Goal: Contribute content: Contribute content

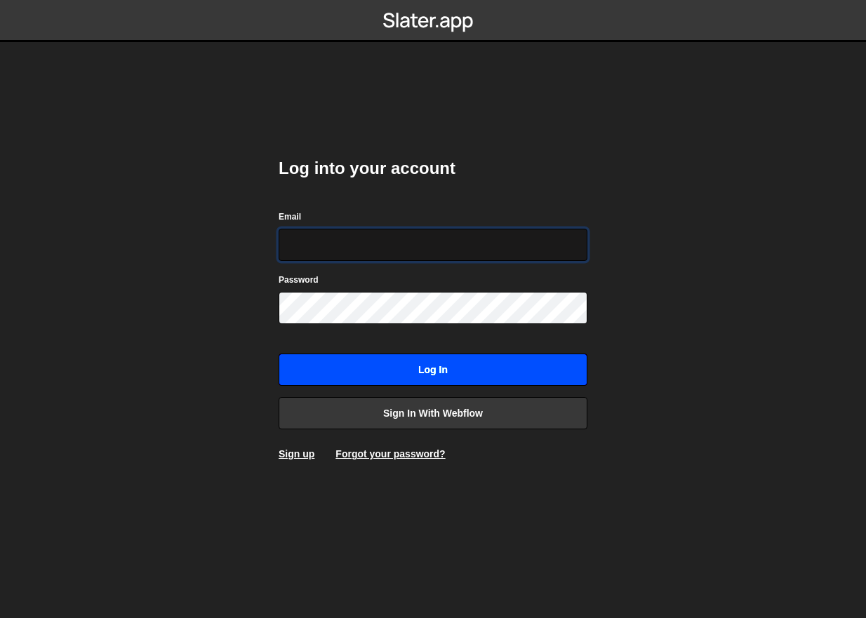
type input "[PERSON_NAME][EMAIL_ADDRESS][DOMAIN_NAME]"
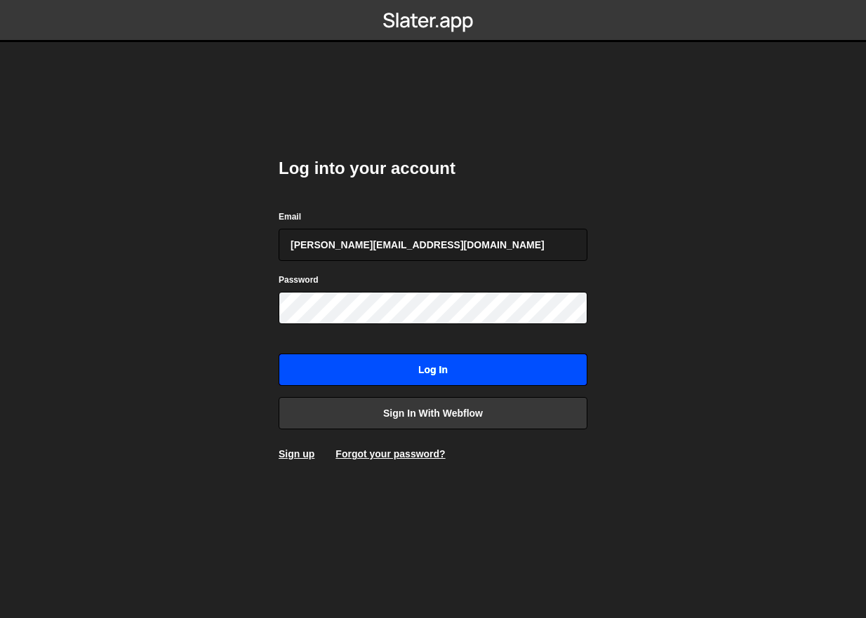
click at [554, 364] on input "Log in" at bounding box center [433, 370] width 309 height 32
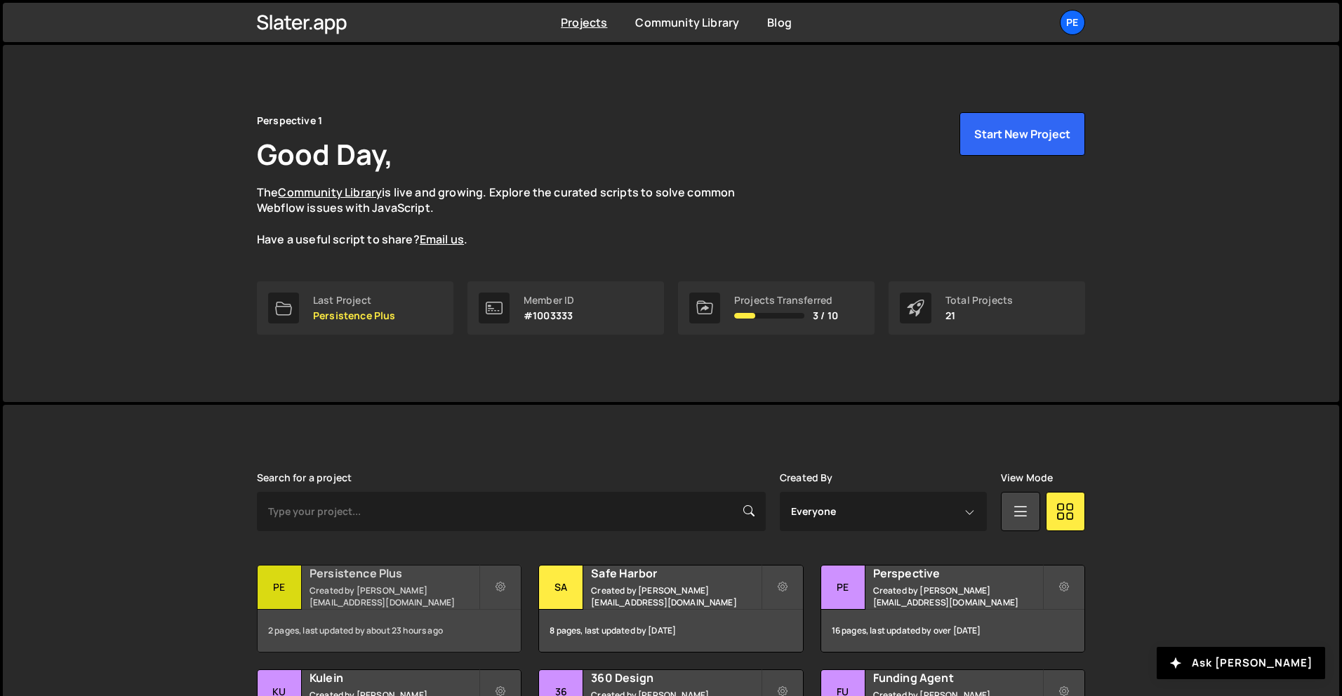
click at [401, 592] on small "Created by rory@perspective.design" at bounding box center [393, 596] width 169 height 24
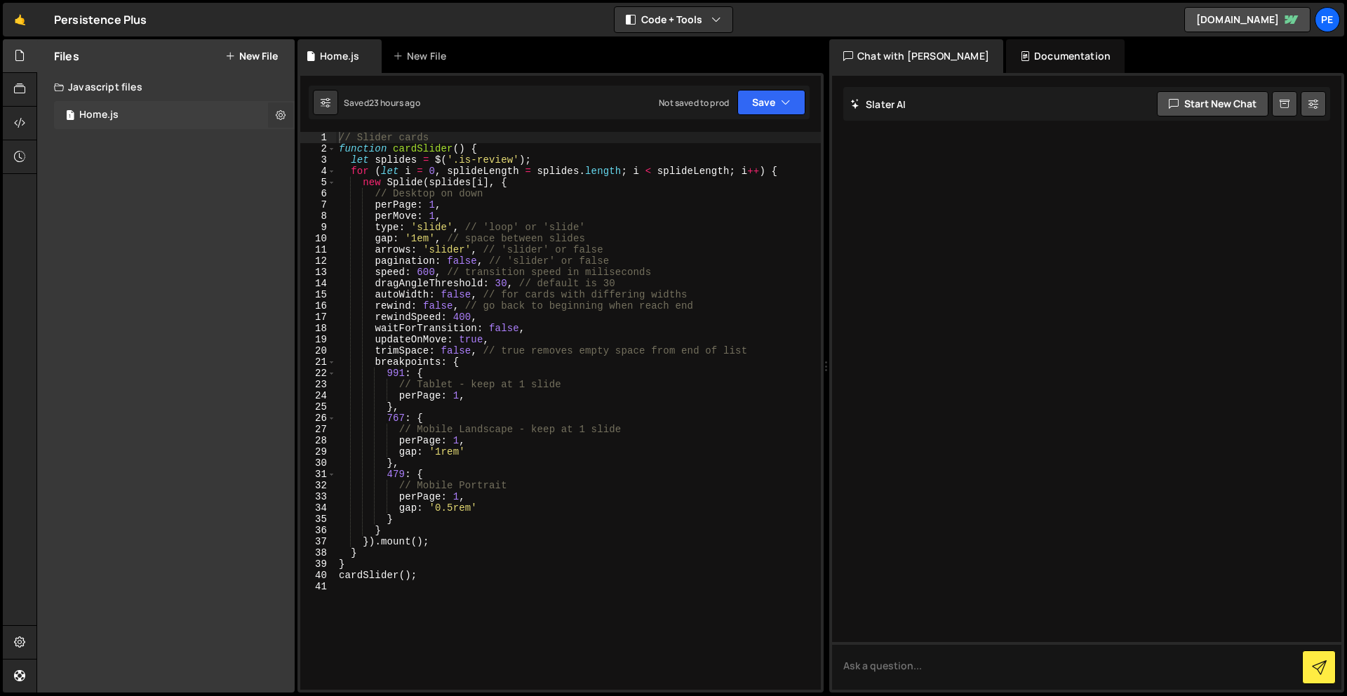
click at [282, 110] on icon at bounding box center [281, 114] width 10 height 13
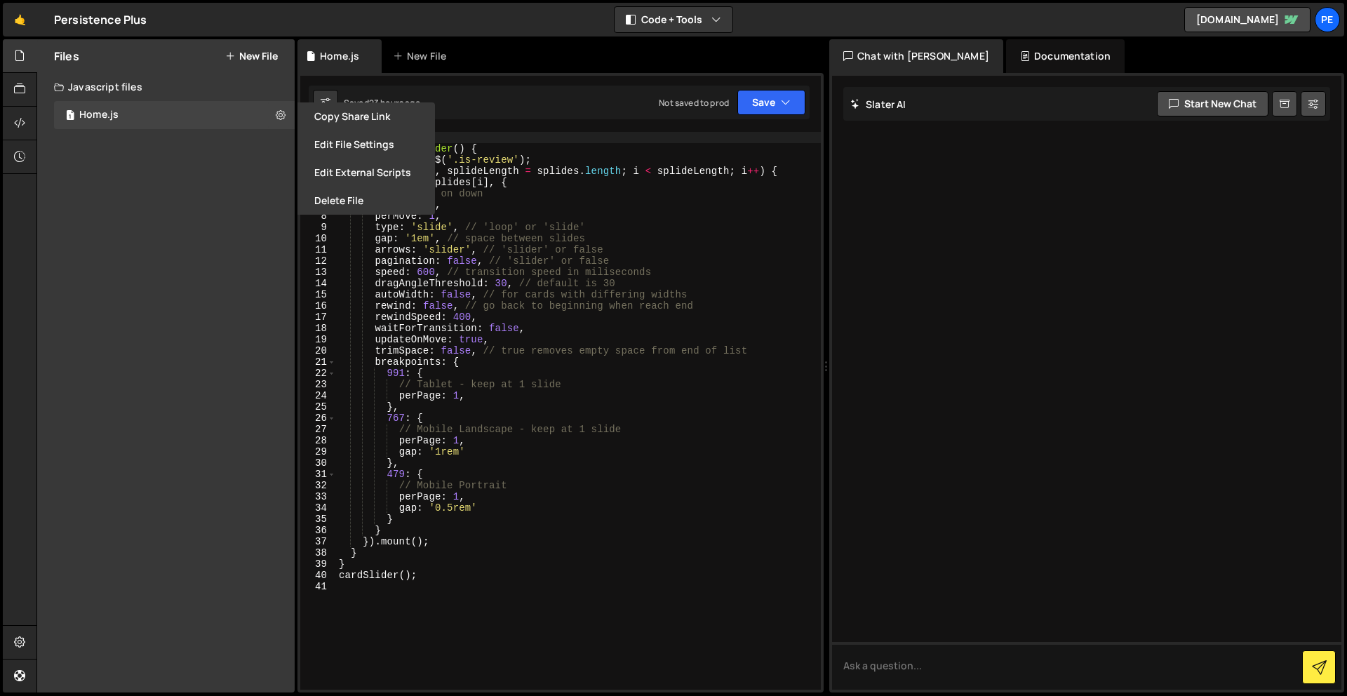
click at [263, 56] on button "New File" at bounding box center [251, 56] width 53 height 11
checkbox input "false"
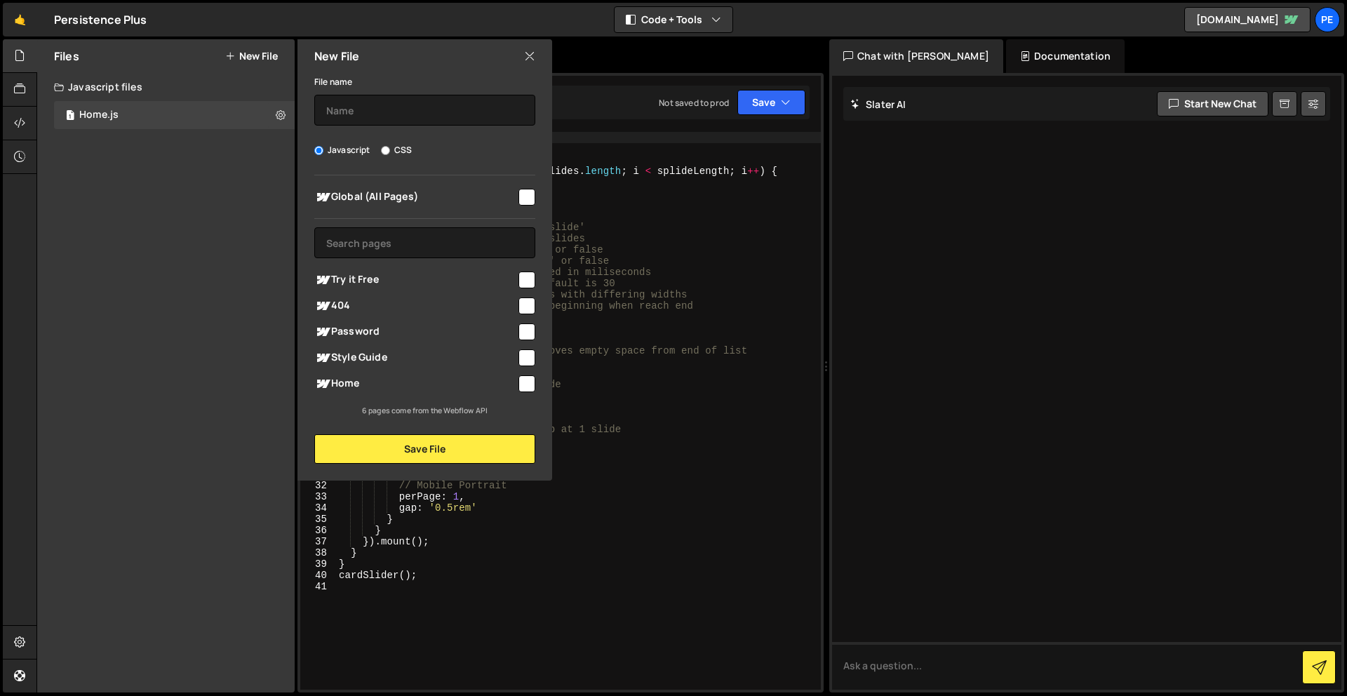
click at [201, 172] on div "Files New File Javascript files 1 Home.js 0 CSS files Copy share link Edit File…" at bounding box center [166, 365] width 258 height 653
click at [166, 267] on div "Files New File Javascript files 1 Home.js 0 CSS files Copy share link Edit File…" at bounding box center [166, 365] width 258 height 653
click at [526, 274] on input "checkbox" at bounding box center [527, 280] width 17 height 17
checkbox input "true"
click at [458, 123] on input "text" at bounding box center [424, 110] width 221 height 31
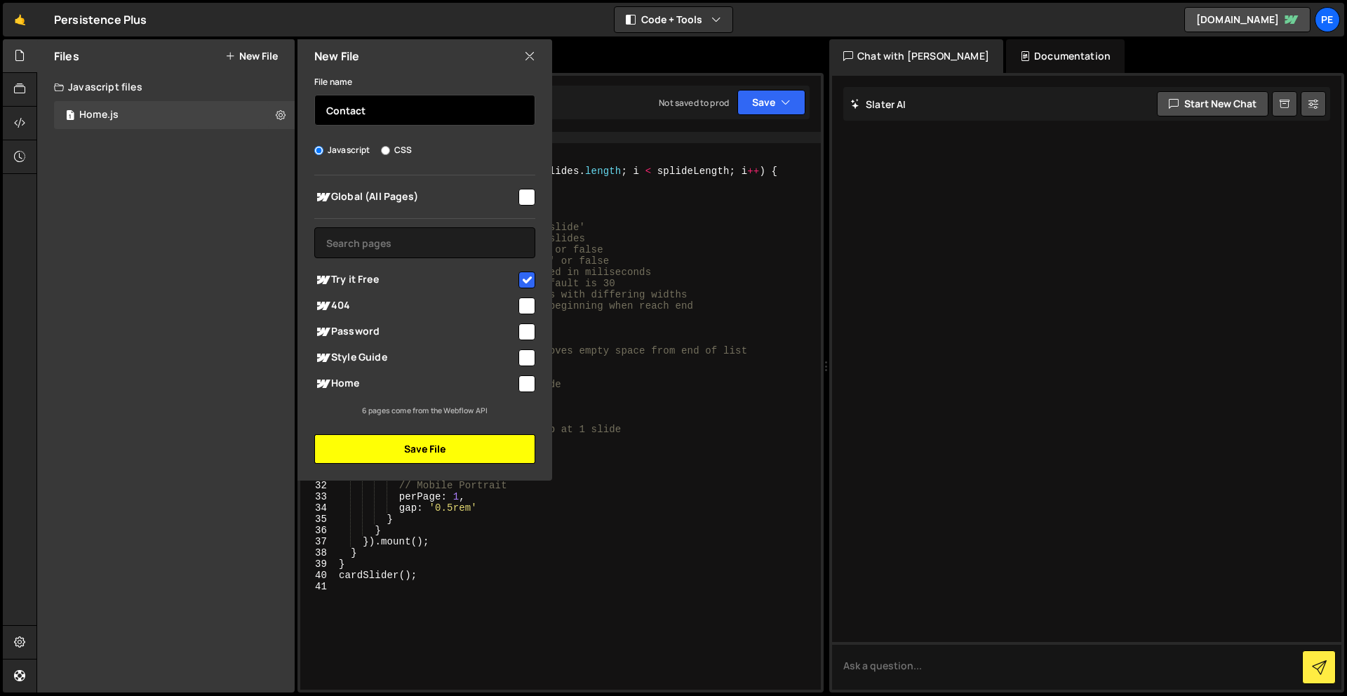
type input "Contact"
click at [492, 448] on button "Save File" at bounding box center [424, 448] width 221 height 29
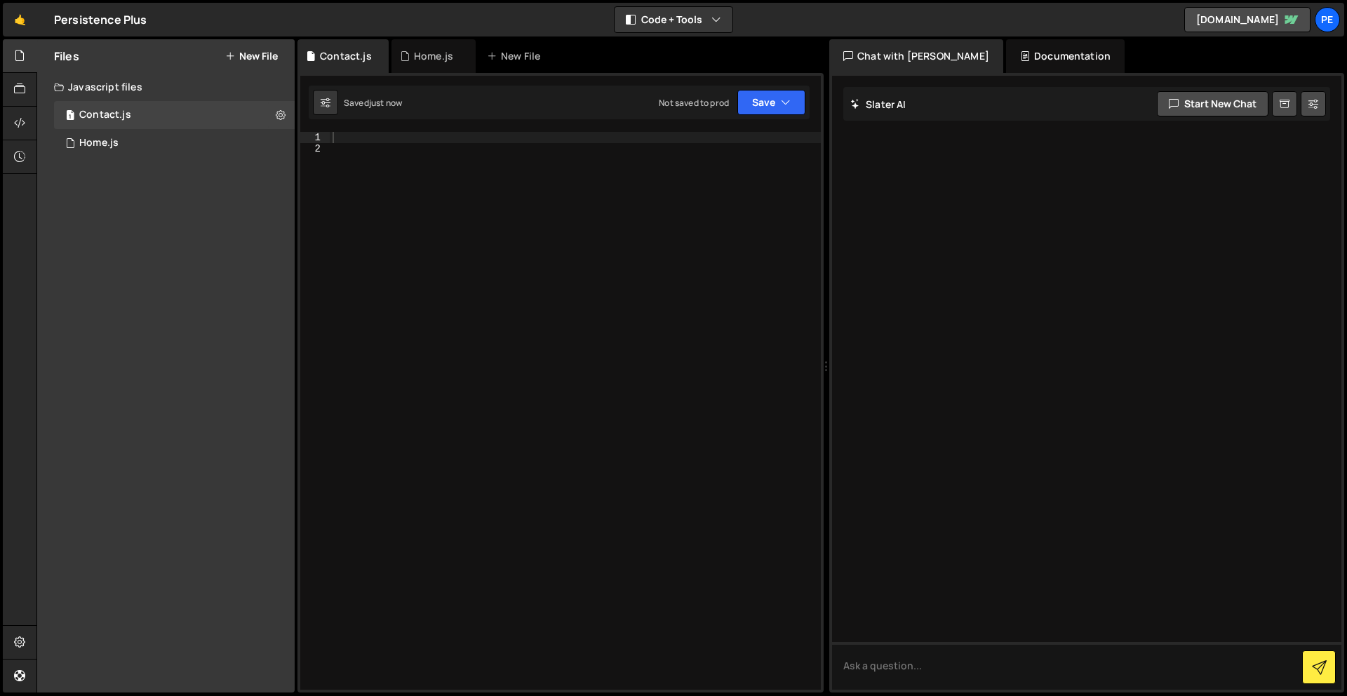
click at [397, 122] on div "1 2 3 4 5 6 7 8 9 10 11 12 13 14 15 16 17 18 19 20 21 22 23 24 25 26 27 28 29 3…" at bounding box center [561, 383] width 526 height 620
click at [405, 139] on div at bounding box center [575, 422] width 491 height 580
paste textarea "https://www.linkedin.com/company/persistence-plus/"
drag, startPoint x: 650, startPoint y: 132, endPoint x: 230, endPoint y: 145, distance: 419.8
click at [230, 145] on div "Files New File Javascript files 1 Contact.js 0 1 Home.js 0 CSS files Copy share…" at bounding box center [691, 366] width 1311 height 654
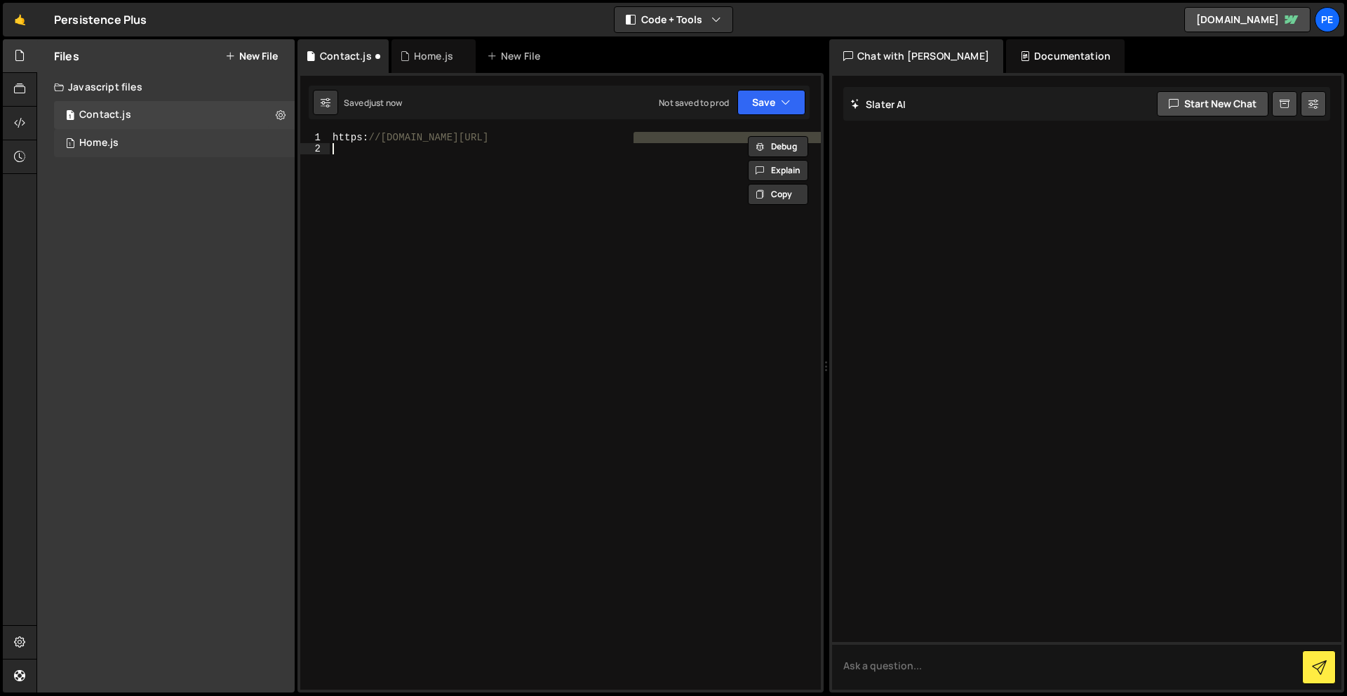
type textarea "https://www.linkedin.com/company/persistence-plus/"
click at [113, 138] on div "Home.js" at bounding box center [98, 143] width 39 height 13
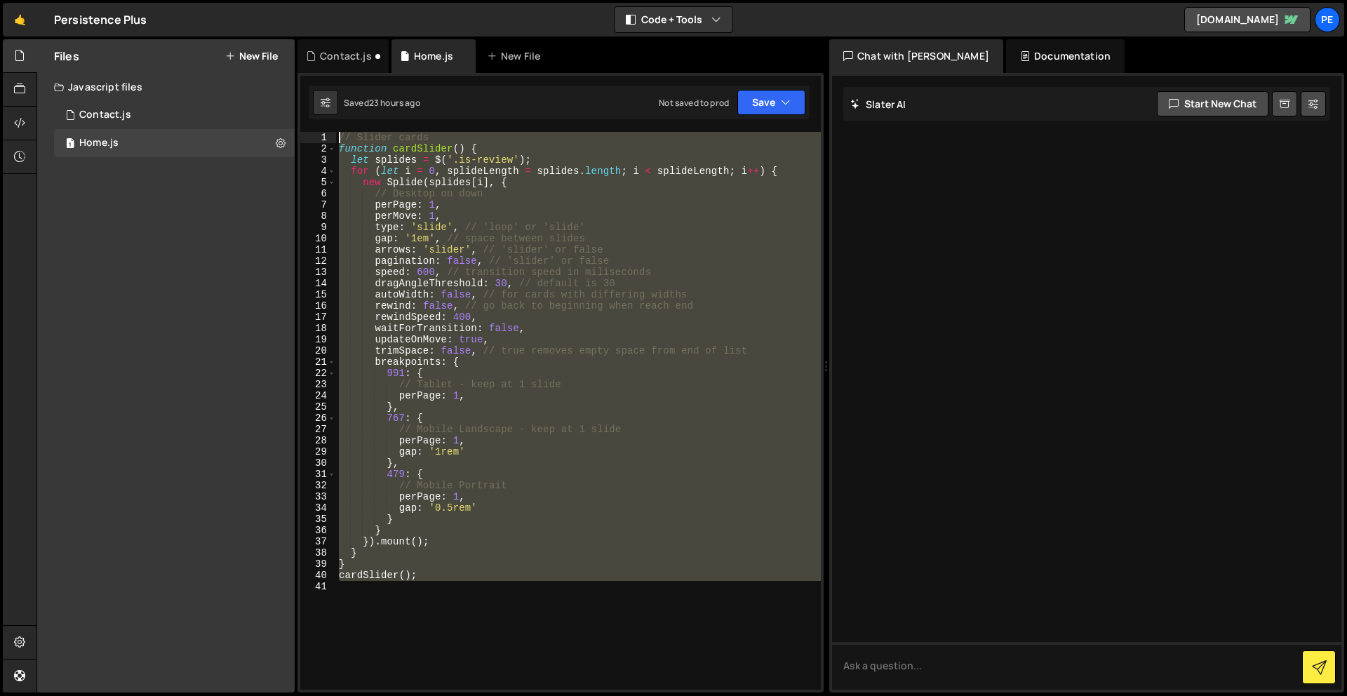
drag, startPoint x: 441, startPoint y: 589, endPoint x: 230, endPoint y: 8, distance: 618.6
click at [230, 8] on div "Hold on a sec... Are you certain you wish to leave this page? Any changes you'v…" at bounding box center [673, 348] width 1347 height 696
type textarea "// Slider cards function cardSlider() {"
click at [126, 106] on div "1 Contact.js 0" at bounding box center [174, 115] width 241 height 28
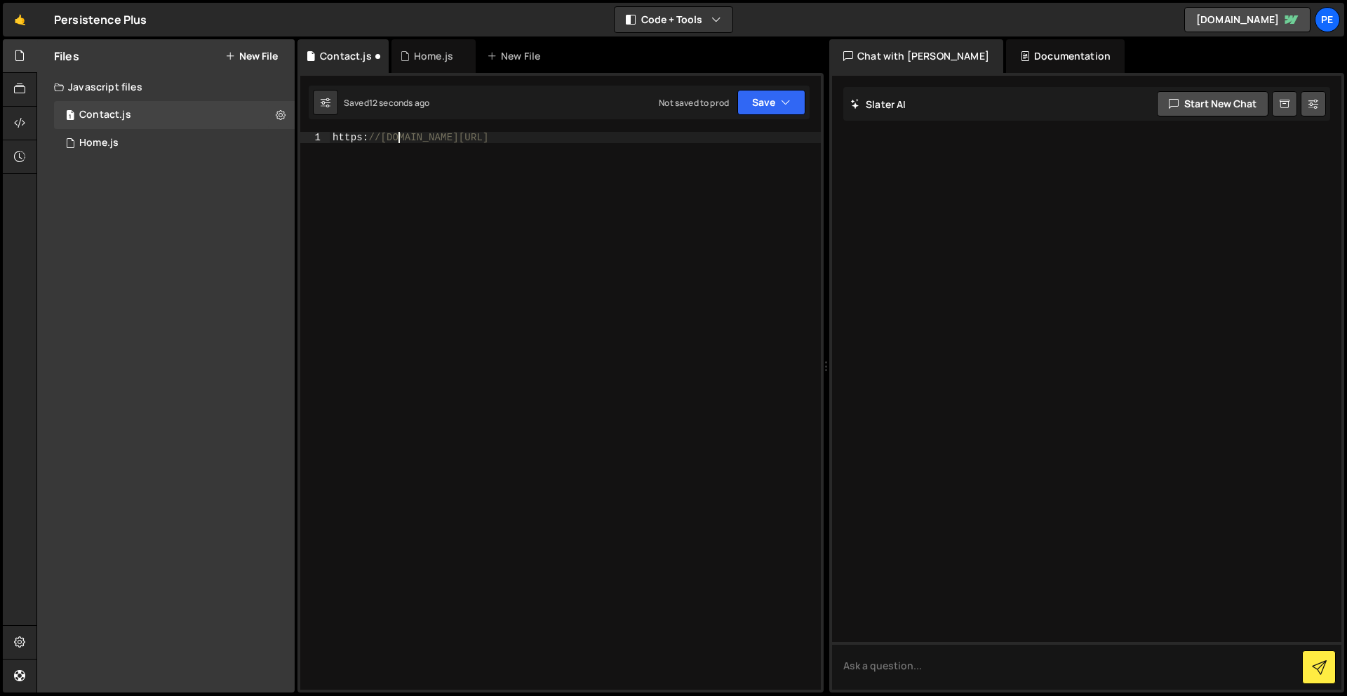
click at [396, 140] on div "https : //www.linkedin.com/company/persistence-plus/" at bounding box center [575, 422] width 491 height 580
paste textarea
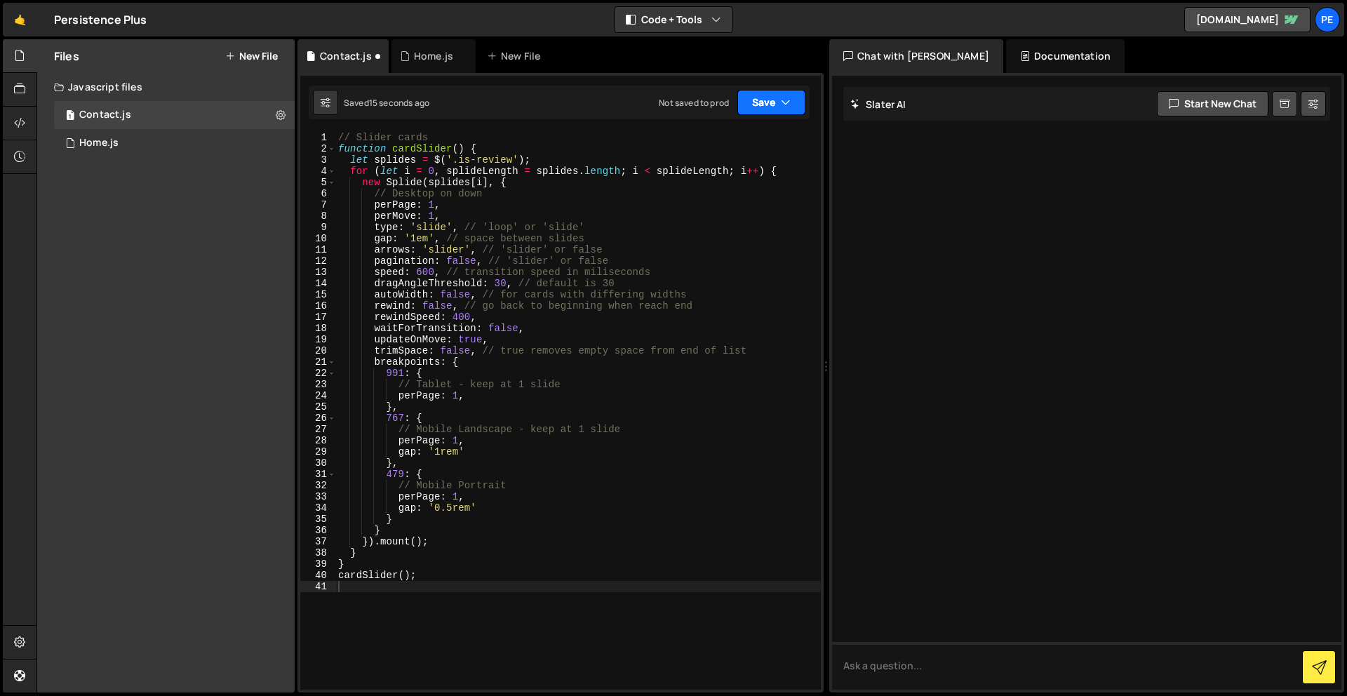
click at [768, 100] on button "Save" at bounding box center [771, 102] width 68 height 25
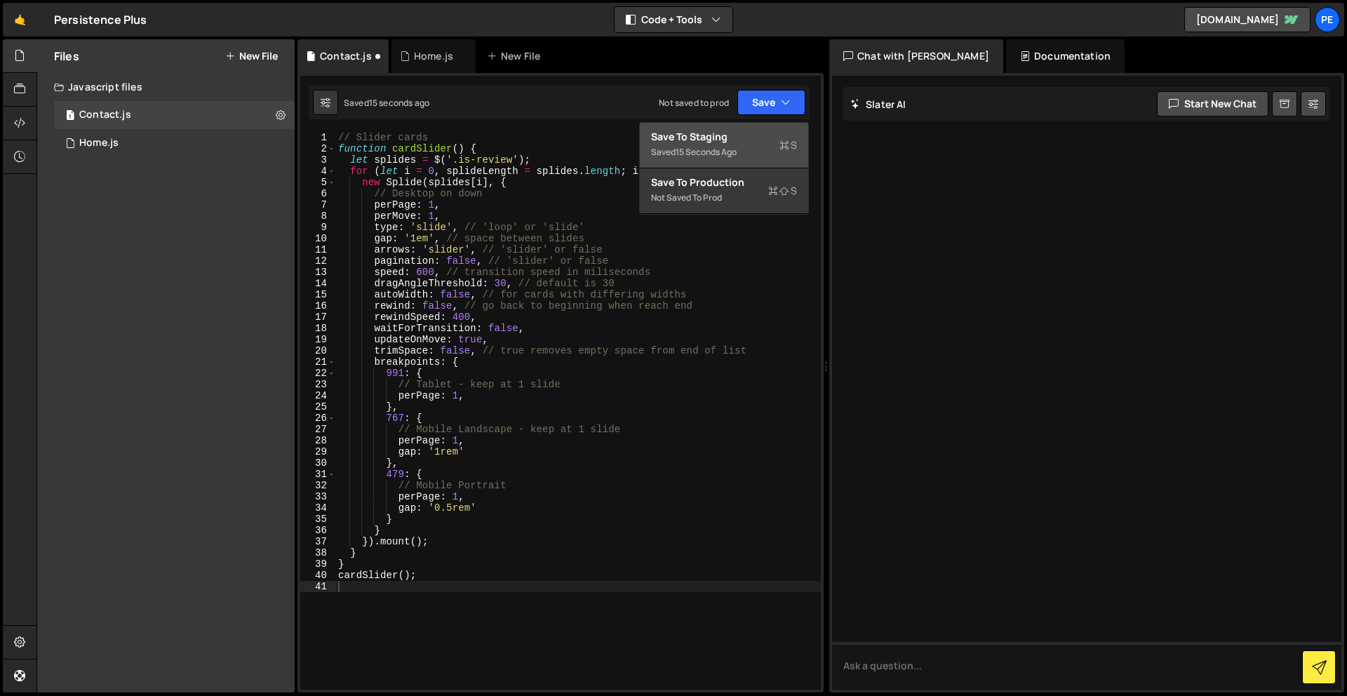
click at [737, 148] on div "15 seconds ago" at bounding box center [706, 152] width 61 height 12
